Goal: Task Accomplishment & Management: Use online tool/utility

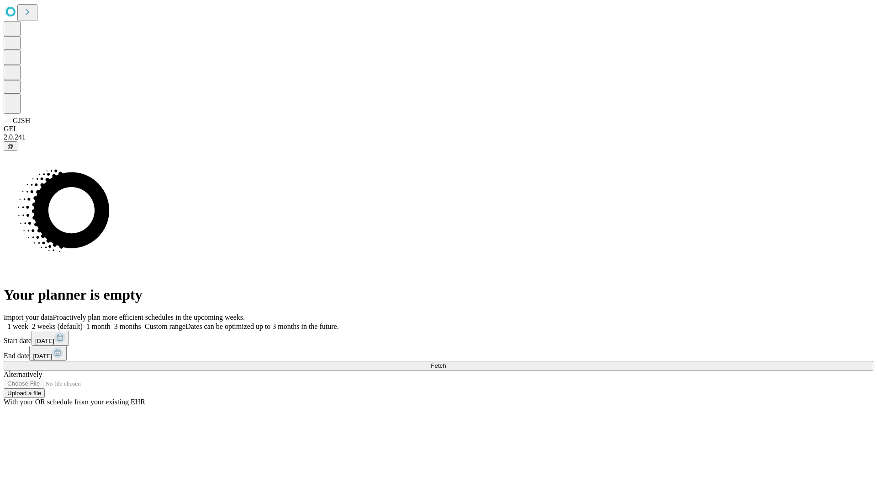
click at [446, 362] on span "Fetch" at bounding box center [438, 365] width 15 height 7
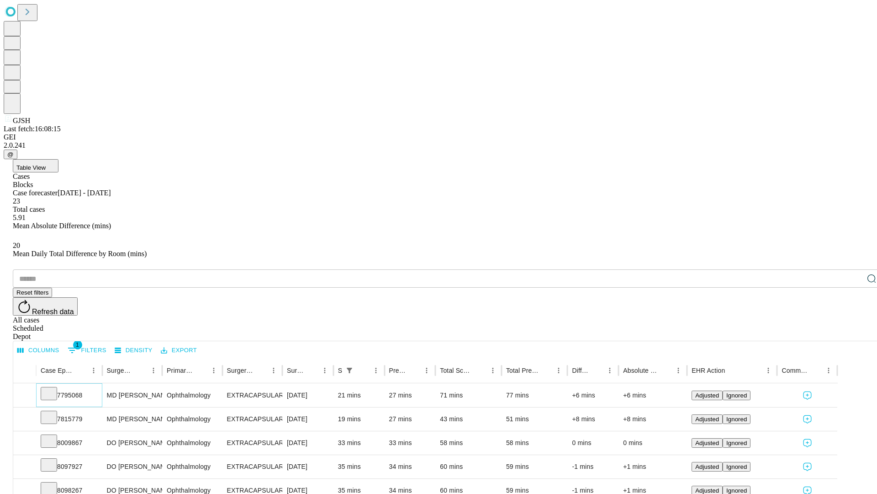
click at [53, 388] on icon at bounding box center [48, 392] width 9 height 9
